Goal: Information Seeking & Learning: Learn about a topic

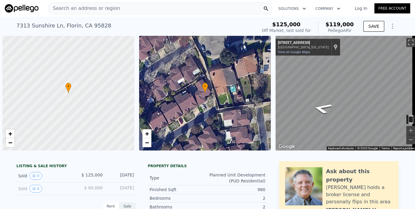
scroll to position [0, 2]
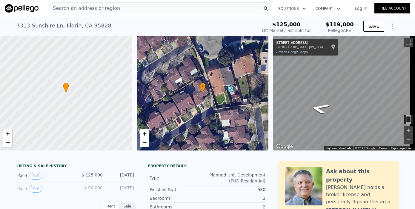
click at [360, 7] on link "Log In" at bounding box center [361, 8] width 27 height 6
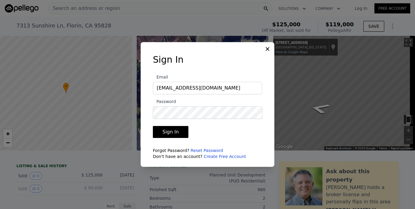
type input "[EMAIL_ADDRESS][DOMAIN_NAME]"
click at [181, 132] on button "Sign In" at bounding box center [171, 132] width 36 height 12
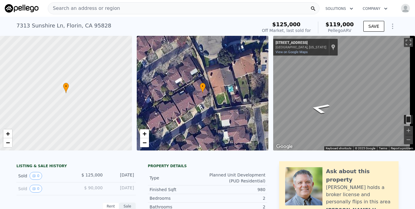
click at [124, 3] on div "Search an address or region" at bounding box center [184, 8] width 272 height 12
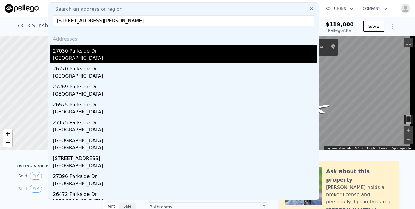
type input "[STREET_ADDRESS][PERSON_NAME]"
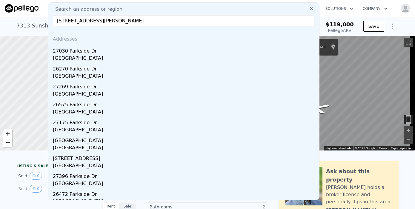
click at [78, 53] on div "27030 Parkside Dr" at bounding box center [185, 50] width 264 height 10
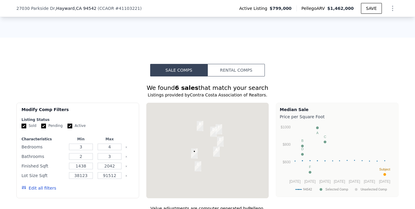
scroll to position [429, 0]
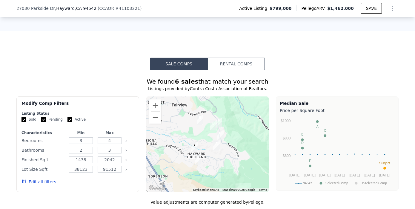
click at [22, 183] on icon "button" at bounding box center [24, 181] width 4 height 3
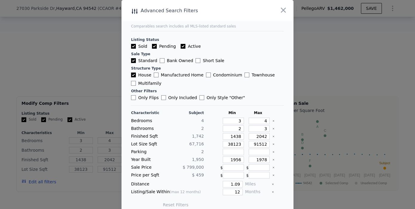
click at [181, 45] on input "Active" at bounding box center [183, 46] width 5 height 5
checkbox input "false"
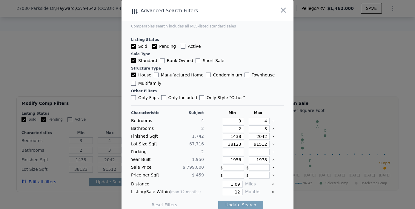
checkbox input "false"
click at [152, 46] on input "Pending" at bounding box center [154, 46] width 5 height 5
checkbox input "false"
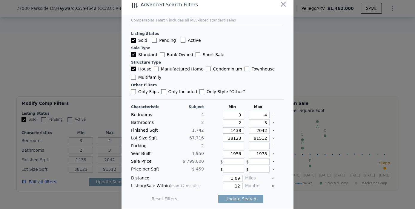
drag, startPoint x: 225, startPoint y: 130, endPoint x: 236, endPoint y: 129, distance: 11.1
click at [236, 129] on input "1438" at bounding box center [233, 130] width 21 height 7
click at [228, 130] on input "1438" at bounding box center [233, 130] width 21 height 7
drag, startPoint x: 228, startPoint y: 130, endPoint x: 245, endPoint y: 128, distance: 16.8
click at [245, 128] on div "Finished Sqft 1,742 1438 2042" at bounding box center [207, 130] width 153 height 7
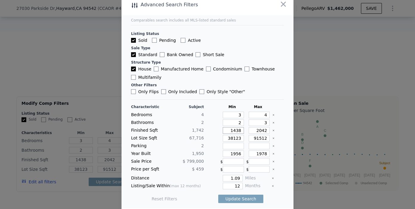
type input "14"
type input "140"
type input "1400"
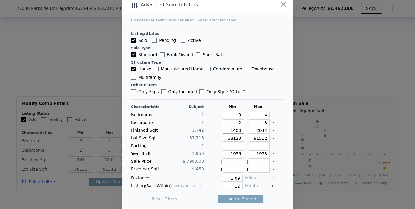
type input "1400"
drag, startPoint x: 221, startPoint y: 139, endPoint x: 237, endPoint y: 137, distance: 16.8
click at [237, 137] on div "38123" at bounding box center [232, 138] width 24 height 7
click at [227, 137] on input "38123" at bounding box center [233, 138] width 21 height 7
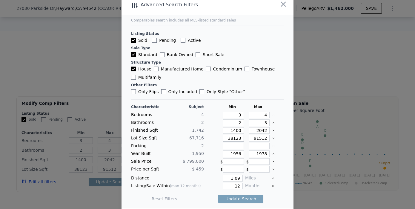
drag, startPoint x: 228, startPoint y: 138, endPoint x: 238, endPoint y: 139, distance: 9.6
click at [238, 139] on div "Lot Size Sqft 67,716 38123 91512" at bounding box center [207, 138] width 153 height 7
type input "380"
type input "3800"
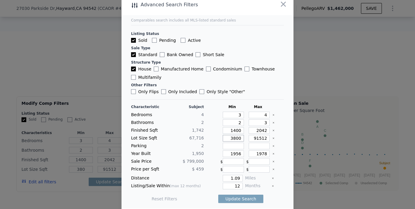
type input "3800"
type input "38000"
drag, startPoint x: 225, startPoint y: 153, endPoint x: 246, endPoint y: 151, distance: 20.5
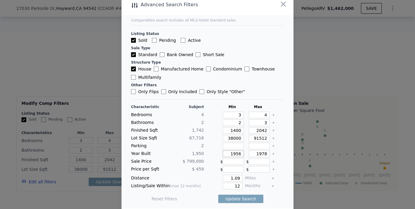
click at [246, 151] on div "Year Built 1,950 1956 1978" at bounding box center [207, 154] width 153 height 7
drag, startPoint x: 255, startPoint y: 153, endPoint x: 260, endPoint y: 154, distance: 5.5
click at [260, 154] on input "1978" at bounding box center [259, 154] width 21 height 7
type input "1970"
drag, startPoint x: 226, startPoint y: 177, endPoint x: 244, endPoint y: 173, distance: 18.4
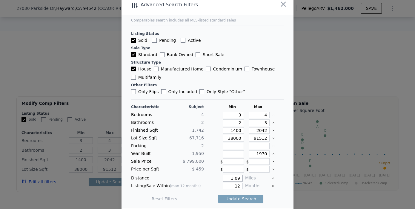
click at [244, 173] on div "Characteristic Subject Min Max Bedrooms 4 3 4 Bathrooms 2 2 3 Finished Sqft 1,7…" at bounding box center [207, 156] width 153 height 103
type input "1"
drag, startPoint x: 229, startPoint y: 186, endPoint x: 244, endPoint y: 184, distance: 15.5
click at [244, 184] on div "Listing/Sale Within (max 12 months) 12 Months" at bounding box center [207, 186] width 153 height 7
type input "6"
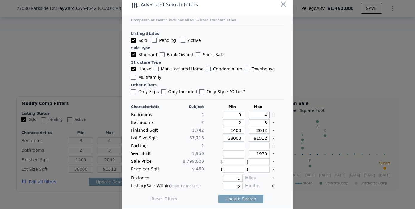
click at [260, 116] on input "4" at bounding box center [259, 115] width 21 height 7
type input "5"
drag, startPoint x: 258, startPoint y: 123, endPoint x: 261, endPoint y: 124, distance: 4.0
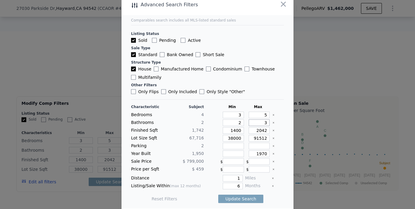
click at [261, 124] on input "3" at bounding box center [259, 122] width 21 height 7
type input "2"
type input "52"
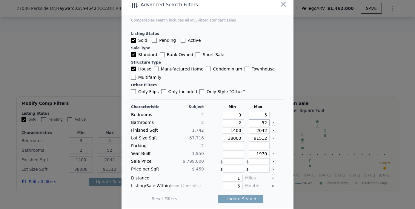
type input "2"
type input "22"
drag, startPoint x: 259, startPoint y: 123, endPoint x: 267, endPoint y: 127, distance: 8.8
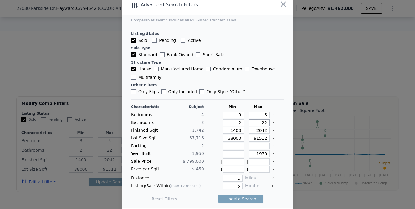
click at [259, 123] on input "22" at bounding box center [259, 122] width 21 height 7
type input "2"
type input "2.5"
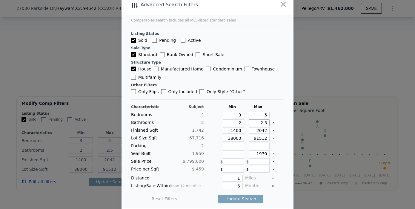
drag, startPoint x: 254, startPoint y: 123, endPoint x: 261, endPoint y: 121, distance: 7.4
click at [261, 121] on input "2.5" at bounding box center [259, 122] width 21 height 7
type input "3"
click at [247, 196] on button "Update Search" at bounding box center [240, 199] width 45 height 8
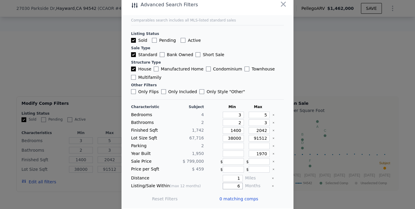
drag, startPoint x: 228, startPoint y: 184, endPoint x: 237, endPoint y: 182, distance: 9.1
click at [237, 183] on div "Listing/Sale Within (max 12 months) 6 Months" at bounding box center [207, 186] width 153 height 7
type input "12"
click at [243, 197] on button "Update Search" at bounding box center [240, 199] width 45 height 8
checkbox input "false"
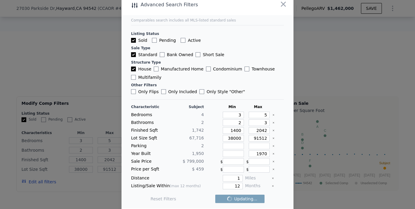
checkbox input "false"
click at [237, 197] on span "3 matching comps" at bounding box center [239, 199] width 39 height 6
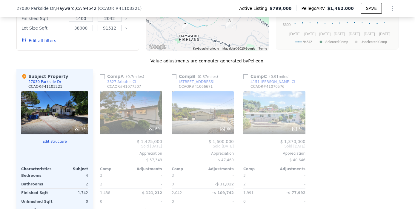
scroll to position [548, 0]
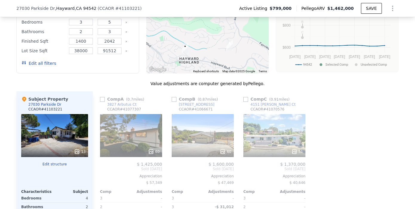
click at [100, 102] on input "checkbox" at bounding box center [102, 99] width 5 height 5
checkbox input "true"
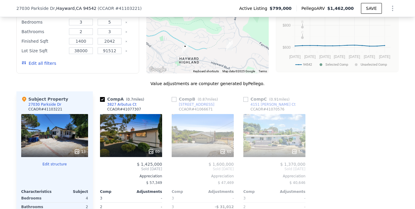
click at [172, 102] on input "checkbox" at bounding box center [174, 99] width 5 height 5
checkbox input "true"
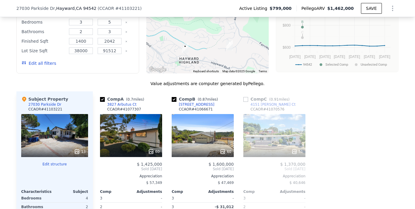
click at [245, 102] on input "checkbox" at bounding box center [245, 99] width 5 height 5
checkbox input "true"
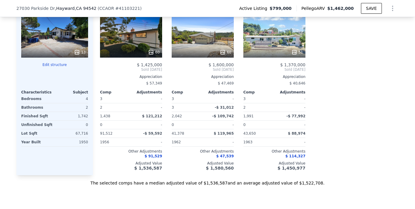
scroll to position [614, 0]
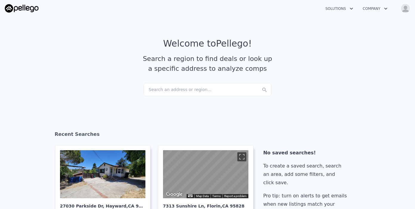
click at [162, 90] on div "Search an address or region..." at bounding box center [208, 89] width 128 height 13
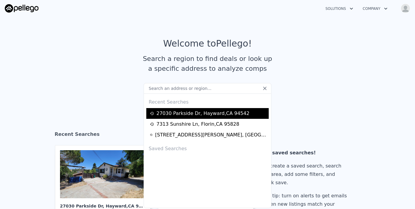
click at [168, 113] on div "[STREET_ADDRESS][PERSON_NAME]" at bounding box center [203, 113] width 93 height 7
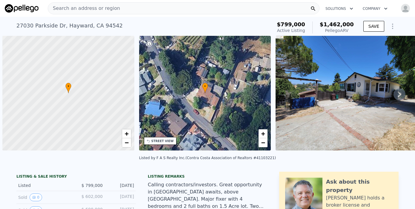
scroll to position [0, 2]
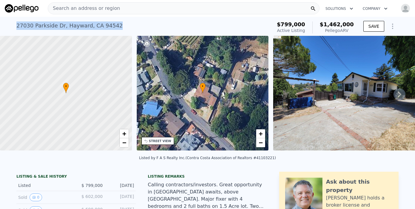
drag, startPoint x: 112, startPoint y: 24, endPoint x: 5, endPoint y: 24, distance: 107.2
click at [5, 24] on div "[STREET_ADDRESS][PERSON_NAME] Active at $799k (~ARV $1.462m ) $799,000 Active L…" at bounding box center [207, 26] width 415 height 19
copy div "27030 Parkside Dr , Hayward , CA 94542"
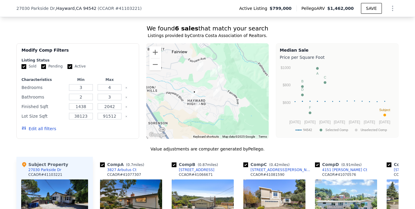
scroll to position [462, 0]
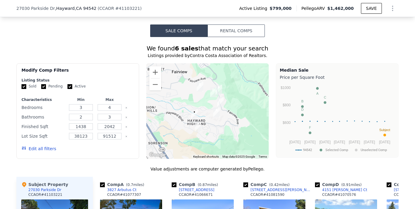
click at [22, 151] on icon "button" at bounding box center [24, 148] width 5 height 5
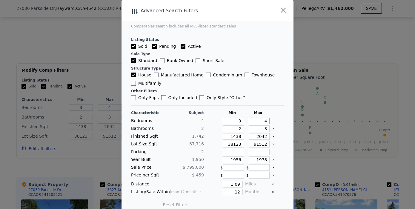
drag, startPoint x: 256, startPoint y: 120, endPoint x: 269, endPoint y: 120, distance: 13.4
click at [269, 120] on div "Bedrooms 4 3 4" at bounding box center [207, 121] width 153 height 7
type input "5"
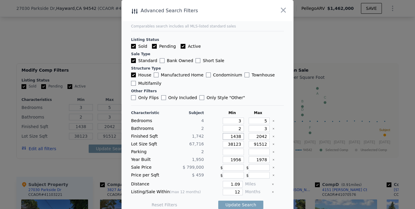
drag, startPoint x: 235, startPoint y: 136, endPoint x: 231, endPoint y: 136, distance: 4.5
click at [230, 136] on input "1438" at bounding box center [233, 136] width 21 height 7
type input "140"
type input "1400"
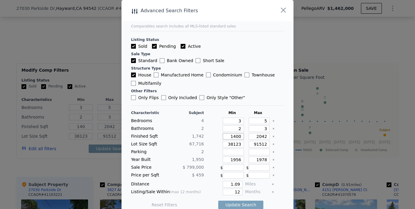
type input "1400"
drag, startPoint x: 235, startPoint y: 144, endPoint x: 228, endPoint y: 143, distance: 6.3
click at [228, 143] on input "38123" at bounding box center [233, 144] width 21 height 7
type input "380"
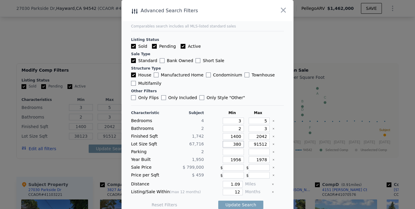
type input "380"
type input "3800"
type input "38000"
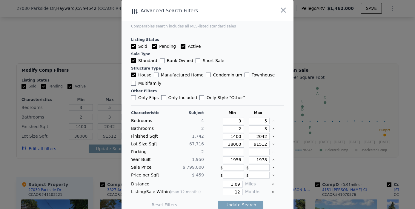
type input "38000"
click at [259, 160] on input "1978" at bounding box center [259, 160] width 21 height 7
type input "1970"
drag, startPoint x: 235, startPoint y: 158, endPoint x: 218, endPoint y: 158, distance: 17.0
click at [223, 158] on input "1956" at bounding box center [233, 160] width 21 height 7
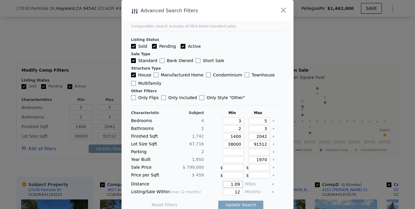
drag, startPoint x: 226, startPoint y: 182, endPoint x: 240, endPoint y: 182, distance: 14.0
click at [240, 182] on div "Distance 1.09 Miles" at bounding box center [207, 184] width 153 height 7
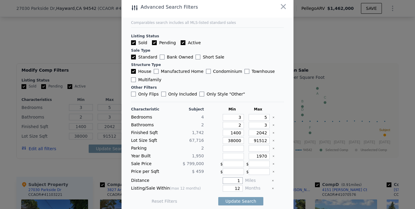
scroll to position [6, 0]
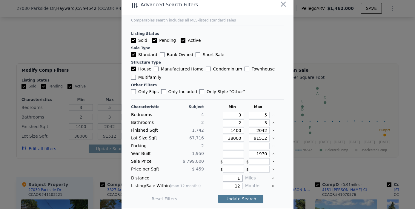
type input "1"
click at [233, 195] on button "Update Search" at bounding box center [240, 199] width 45 height 8
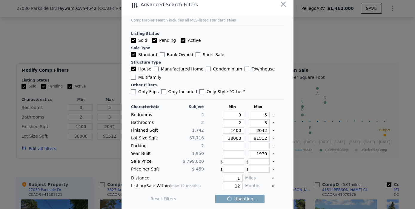
checkbox input "false"
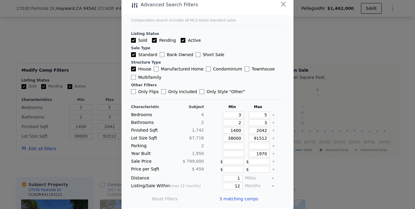
click at [181, 39] on input "Active" at bounding box center [183, 40] width 5 height 5
checkbox input "false"
click at [148, 38] on div "Sold Pending Active" at bounding box center [207, 40] width 153 height 6
click at [152, 39] on input "Pending" at bounding box center [154, 40] width 5 height 5
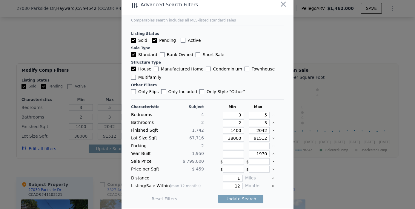
checkbox input "false"
click at [234, 195] on button "Update Search" at bounding box center [240, 199] width 45 height 8
click at [233, 197] on span "3 matching comps" at bounding box center [239, 199] width 39 height 6
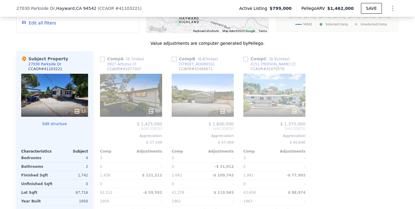
scroll to position [595, 0]
